Goal: Information Seeking & Learning: Learn about a topic

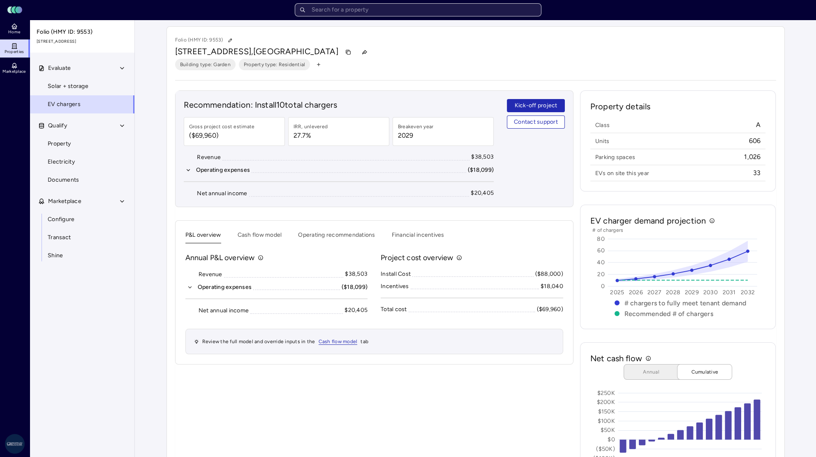
click at [403, 12] on input "text" at bounding box center [418, 9] width 247 height 13
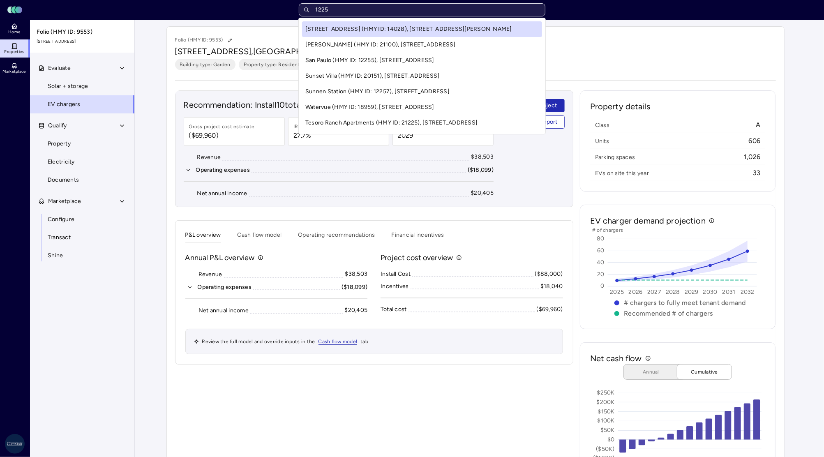
type input "1225"
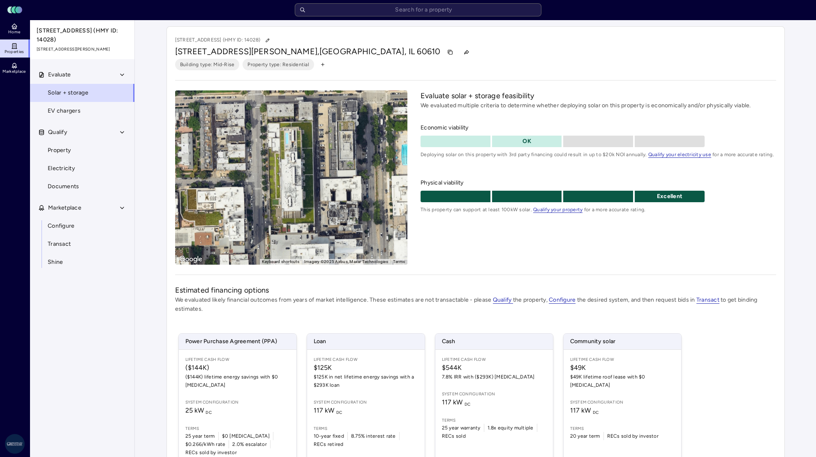
click at [56, 94] on link "Solar + storage" at bounding box center [82, 93] width 105 height 18
click at [53, 106] on span "EV chargers" at bounding box center [64, 110] width 33 height 9
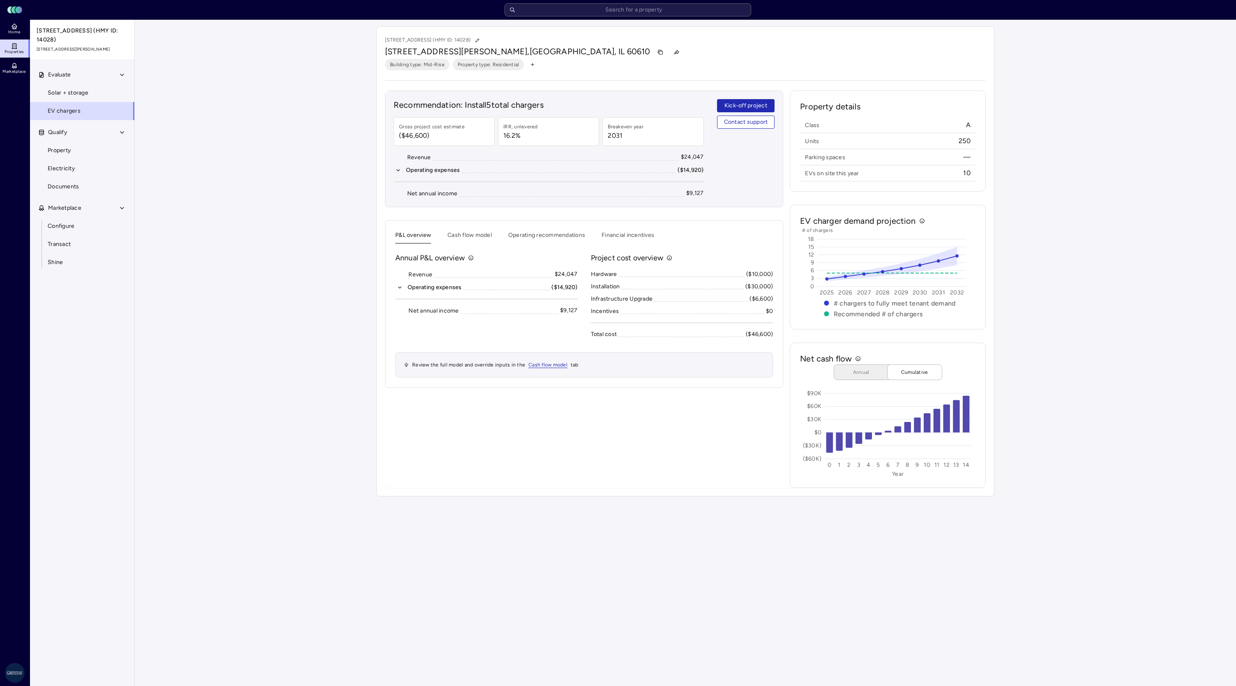
click at [657, 457] on main "Your estimates have been updated 1225 Old Town (HMY ID: 14028) [STREET_ADDRESS]…" at bounding box center [686, 353] width 1102 height 666
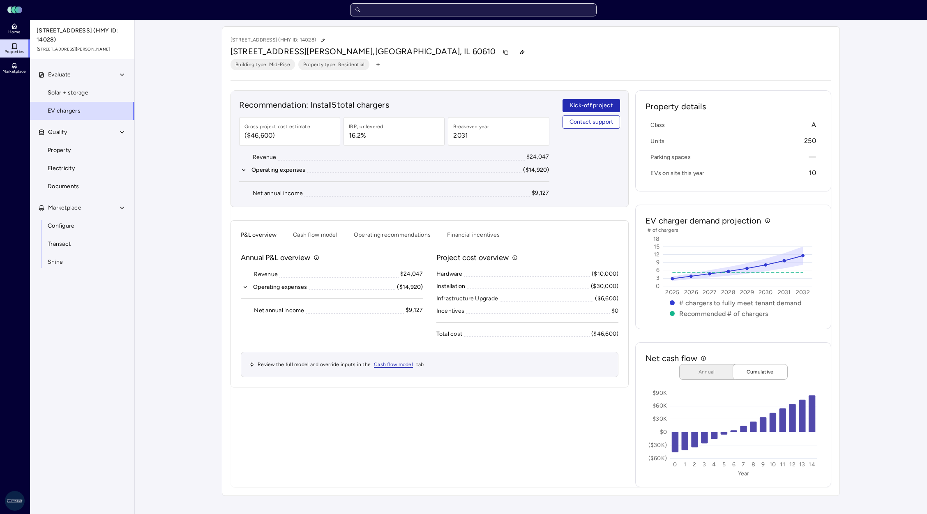
click at [410, 6] on input "text" at bounding box center [473, 9] width 247 height 13
type input "Monroe"
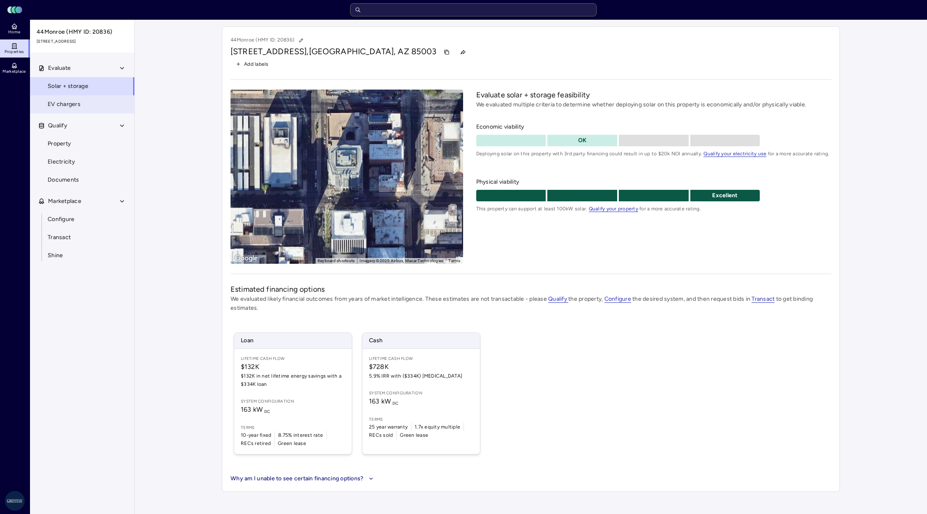
click at [74, 105] on span "EV chargers" at bounding box center [64, 104] width 33 height 9
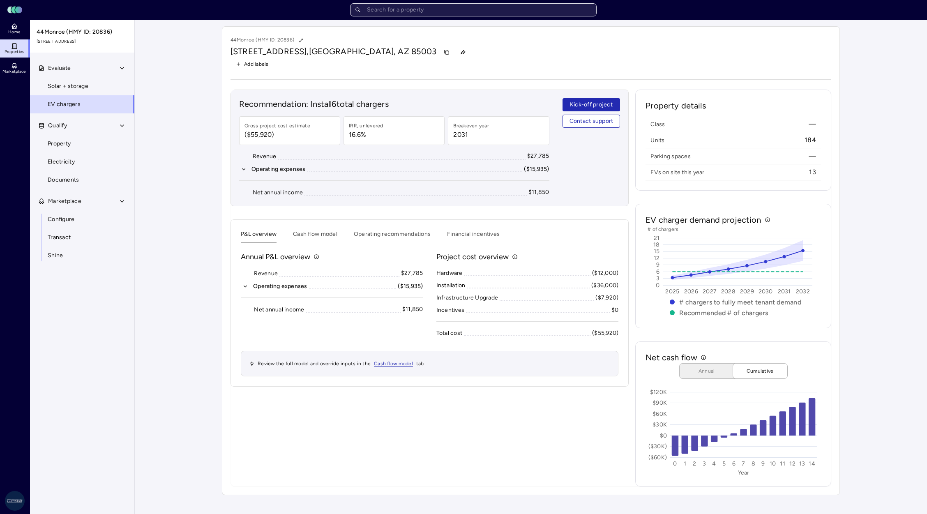
click at [469, 7] on input "text" at bounding box center [473, 9] width 247 height 13
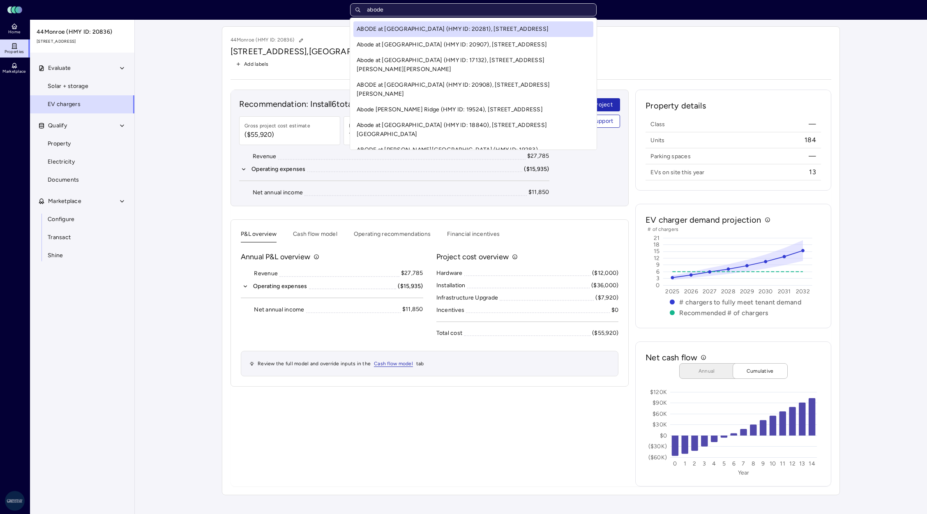
type input "abode"
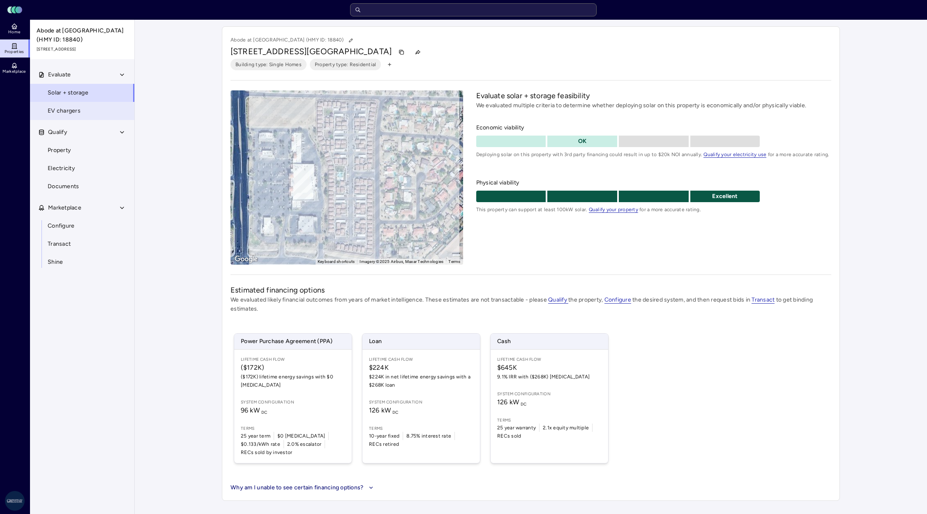
click at [36, 114] on link "EV chargers" at bounding box center [82, 111] width 105 height 18
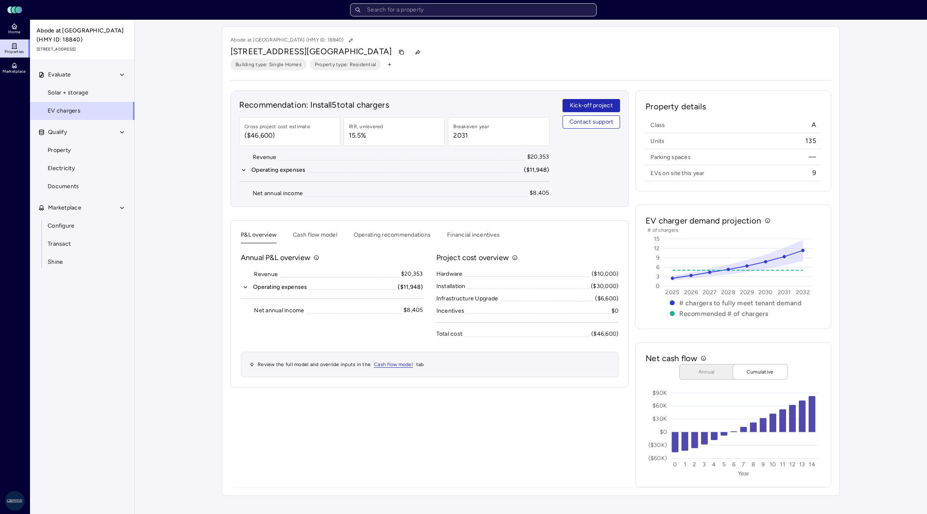
click at [449, 14] on input "text" at bounding box center [473, 9] width 247 height 13
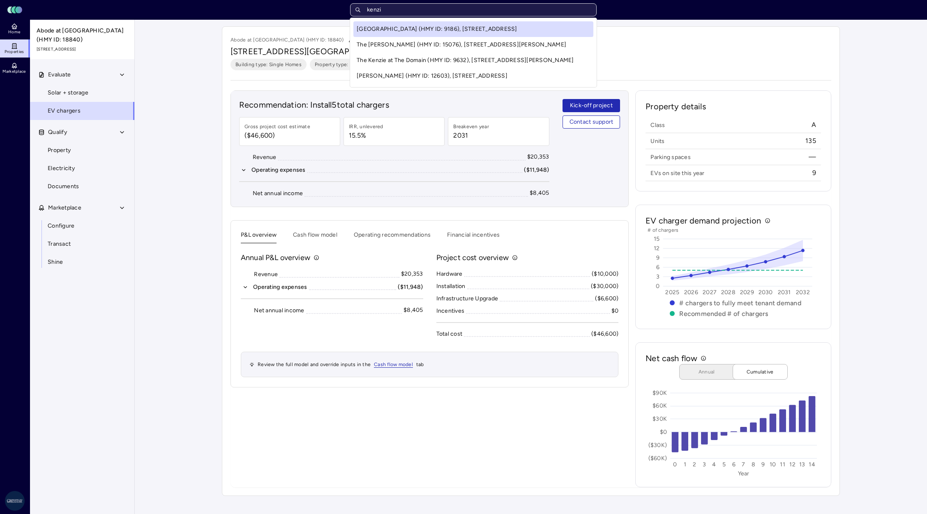
type input "kenzie"
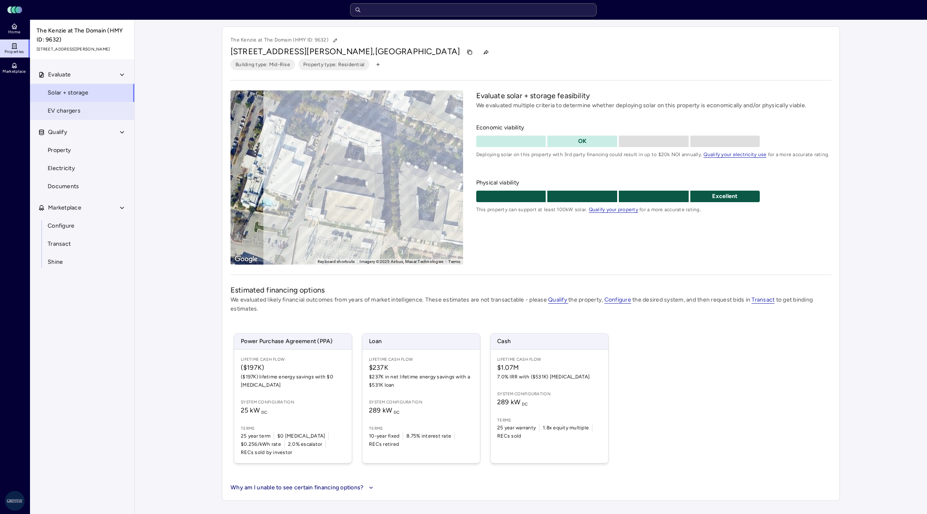
click at [82, 109] on link "EV chargers" at bounding box center [82, 111] width 105 height 18
